Goal: Information Seeking & Learning: Learn about a topic

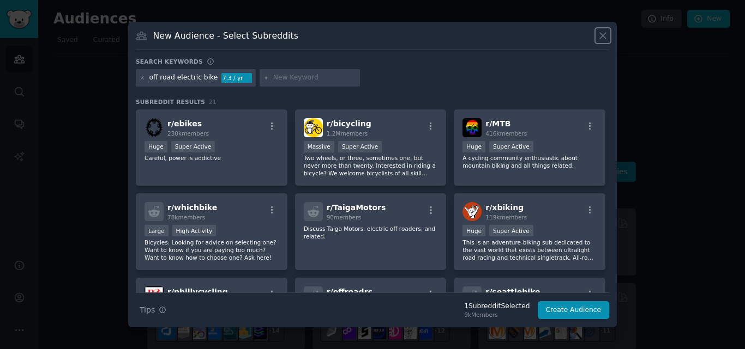
click at [602, 38] on icon at bounding box center [602, 35] width 11 height 11
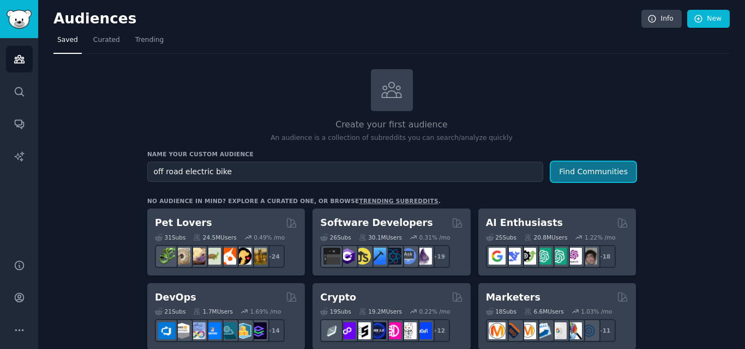
click at [596, 170] on button "Find Communities" at bounding box center [593, 172] width 85 height 20
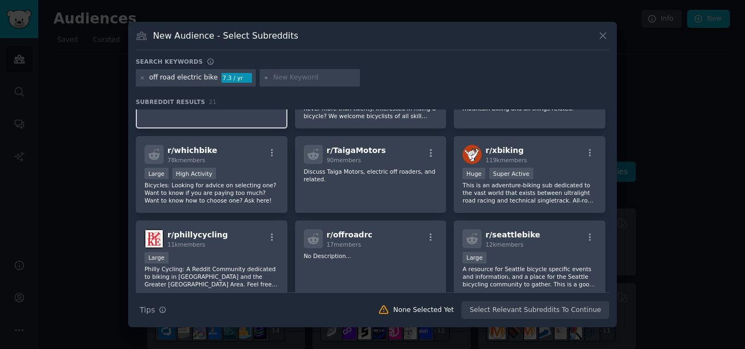
scroll to position [73, 0]
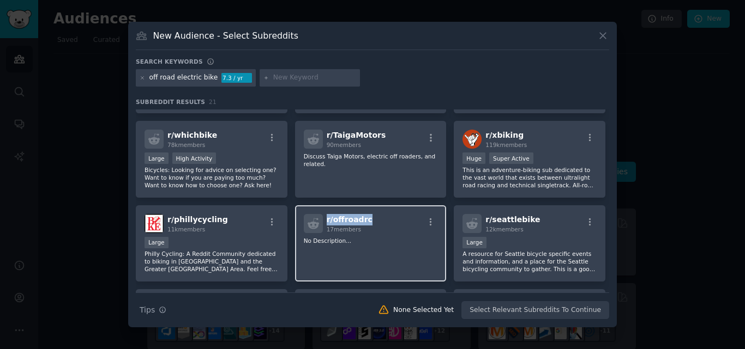
drag, startPoint x: 370, startPoint y: 220, endPoint x: 327, endPoint y: 221, distance: 43.1
click at [327, 221] on div "r/ offroadrc 17 members" at bounding box center [371, 223] width 134 height 19
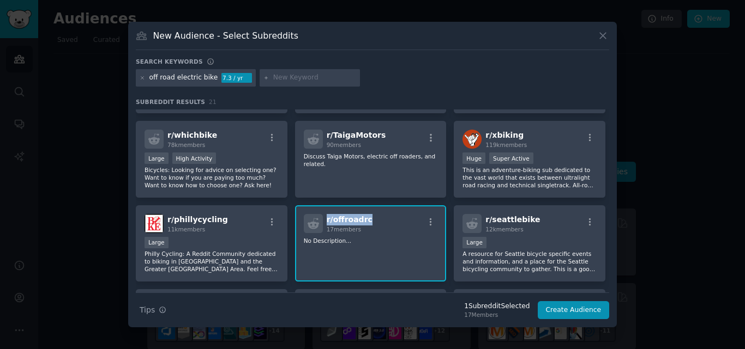
copy span "r/ offroadrc"
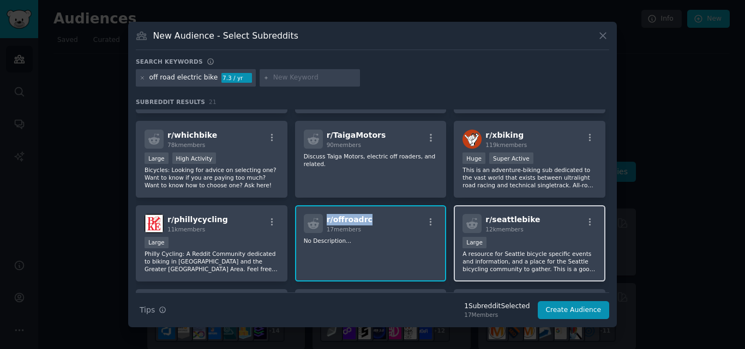
click at [536, 221] on div "r/ seattlebike 12k members" at bounding box center [529, 223] width 134 height 19
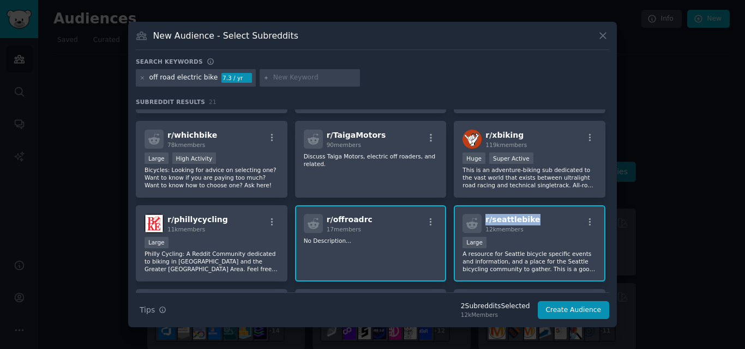
drag, startPoint x: 533, startPoint y: 218, endPoint x: 485, endPoint y: 223, distance: 48.3
click at [485, 223] on div "r/ seattlebike 12k members" at bounding box center [529, 223] width 134 height 19
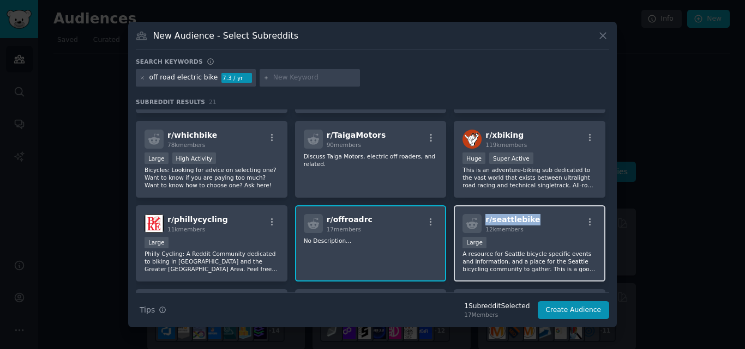
copy span "r/ seattlebike"
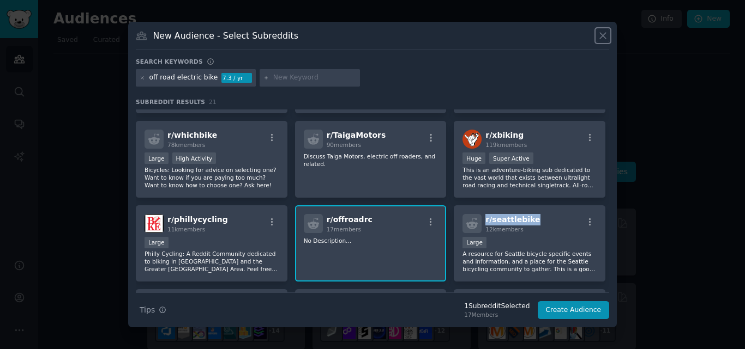
click at [603, 41] on icon at bounding box center [602, 35] width 11 height 11
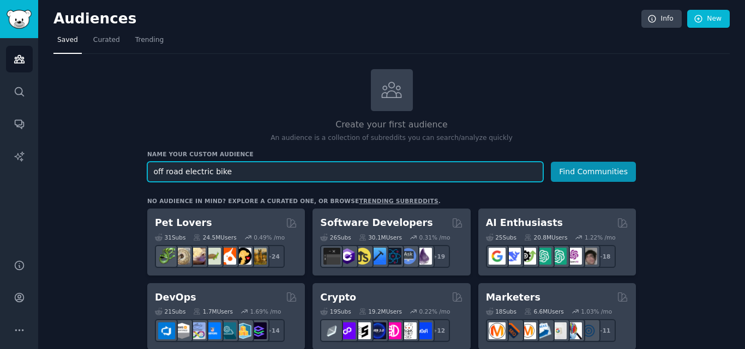
click at [273, 172] on input "off road electric bike" at bounding box center [345, 172] width 396 height 20
type input "weight loss"
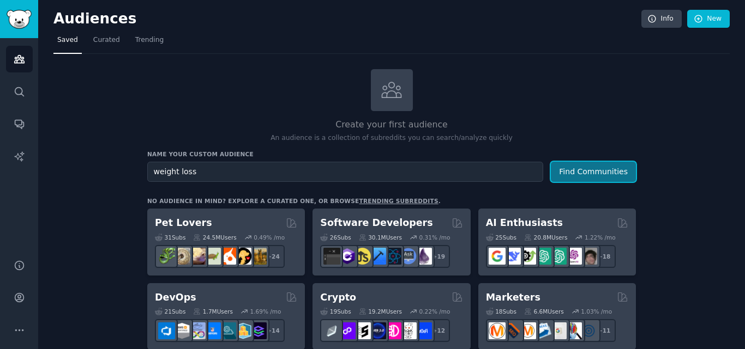
click at [581, 179] on button "Find Communities" at bounding box center [593, 172] width 85 height 20
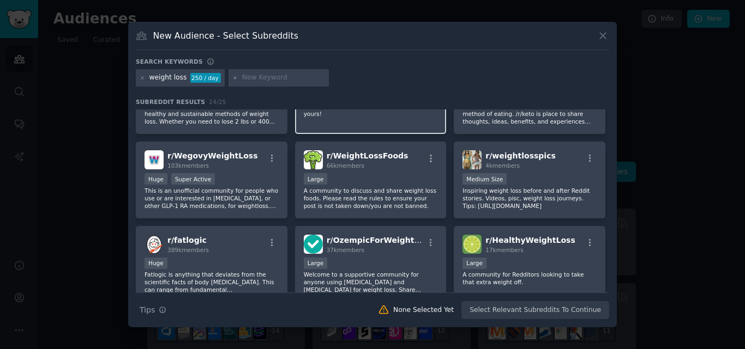
scroll to position [55, 0]
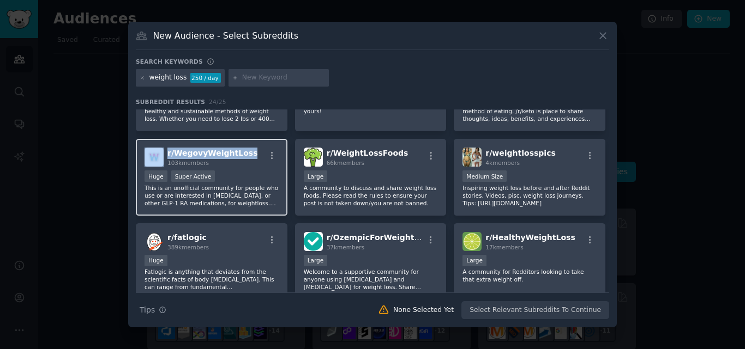
drag, startPoint x: 245, startPoint y: 150, endPoint x: 162, endPoint y: 157, distance: 83.7
click at [162, 157] on div "r/ WegovyWeightLoss 103k members" at bounding box center [211, 157] width 134 height 19
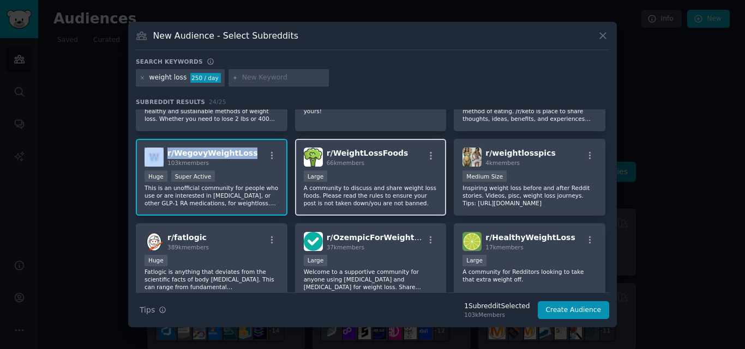
click at [403, 149] on div "r/ WeightLossFoods 66k members" at bounding box center [371, 157] width 134 height 19
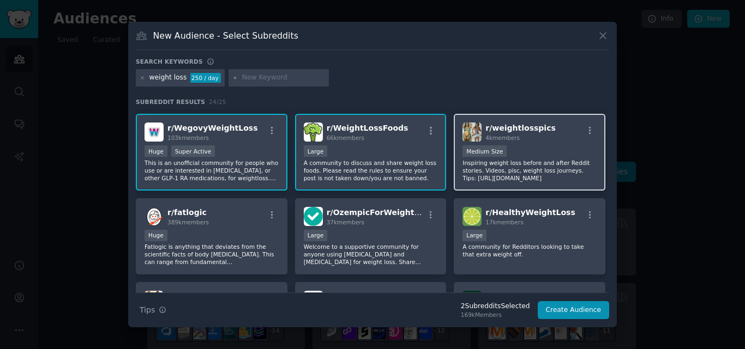
scroll to position [82, 0]
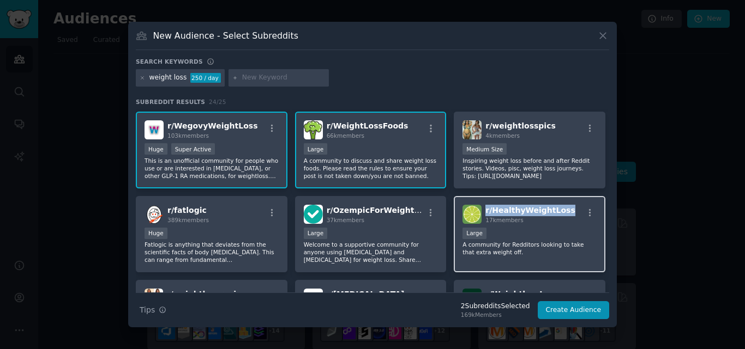
drag, startPoint x: 560, startPoint y: 210, endPoint x: 485, endPoint y: 210, distance: 75.8
click at [485, 210] on div "r/ HealthyWeightLoss 17k members" at bounding box center [529, 214] width 134 height 19
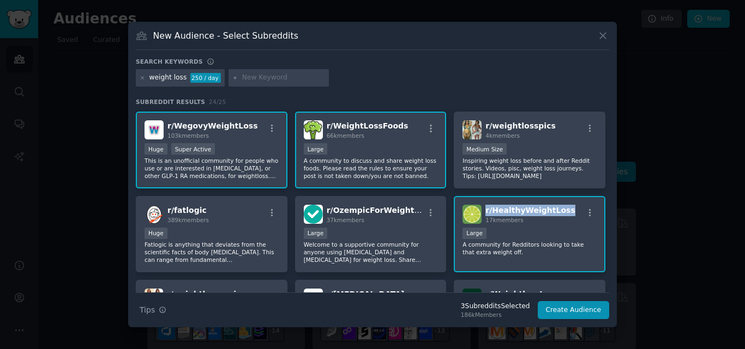
copy span "r/ HealthyWeightLoss"
